Goal: Find specific page/section: Find specific page/section

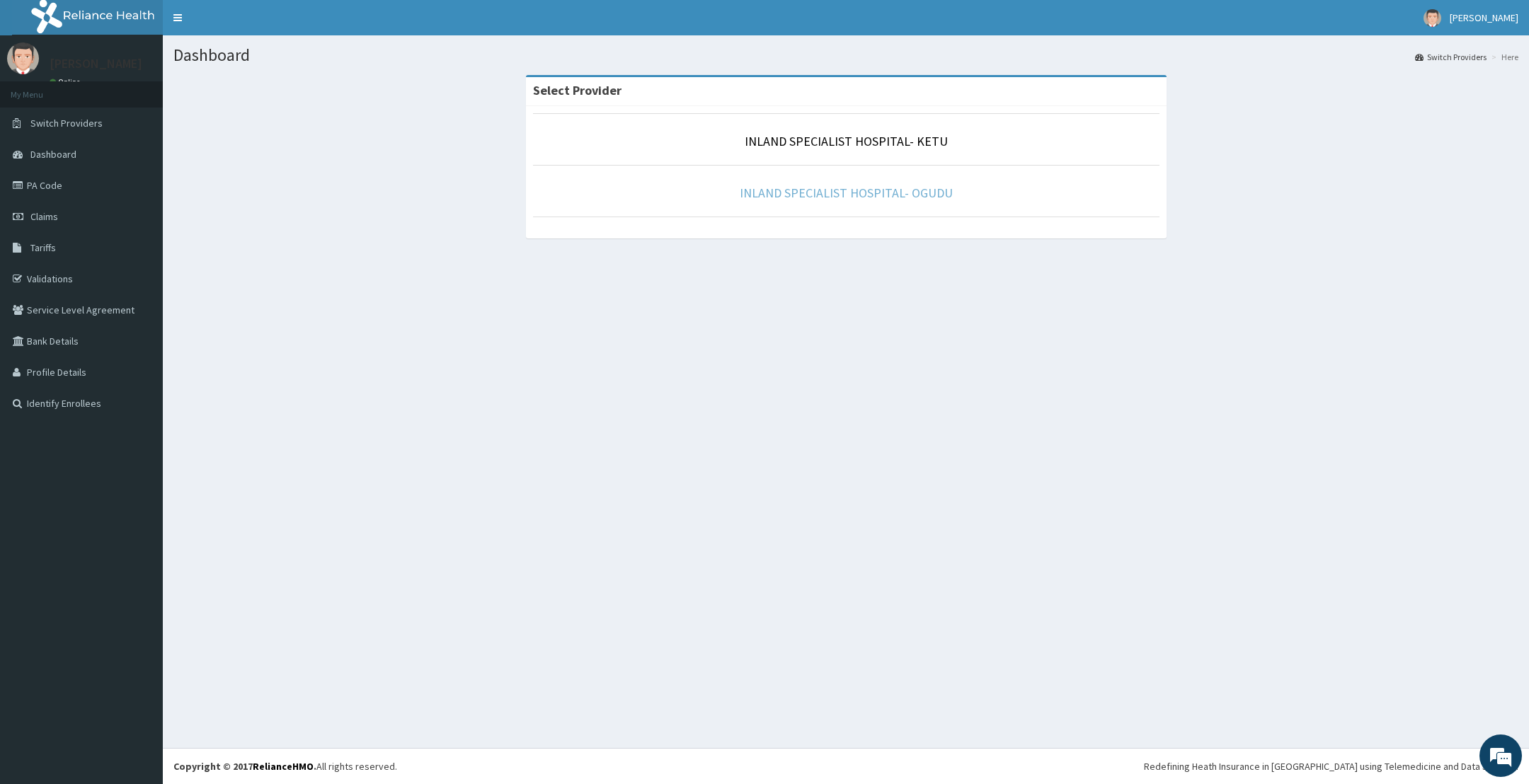
click at [884, 196] on link "INLAND SPECIALIST HOSPITAL- OGUDU" at bounding box center [846, 192] width 213 height 16
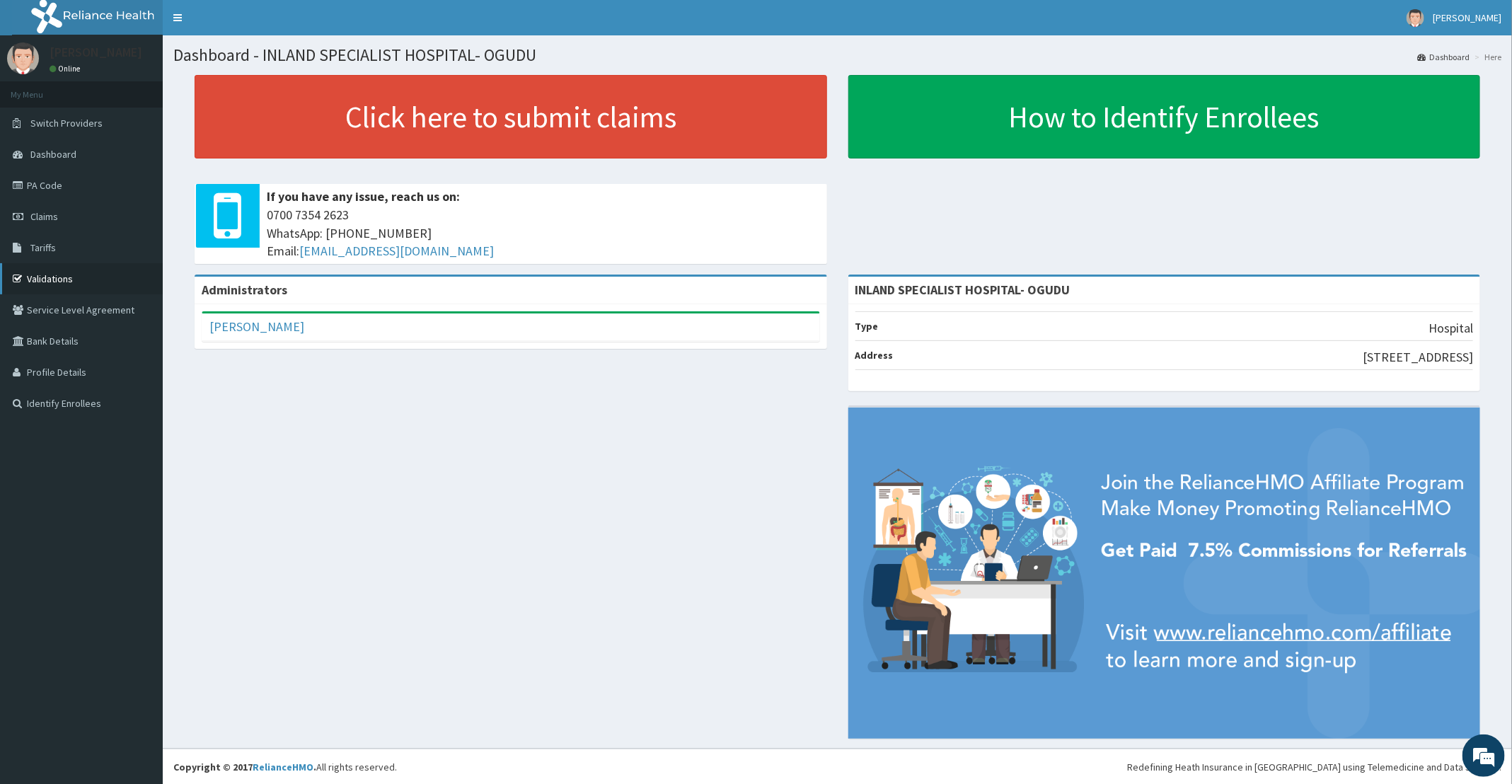
click at [67, 282] on link "Validations" at bounding box center [82, 278] width 163 height 31
